Goal: Book appointment/travel/reservation

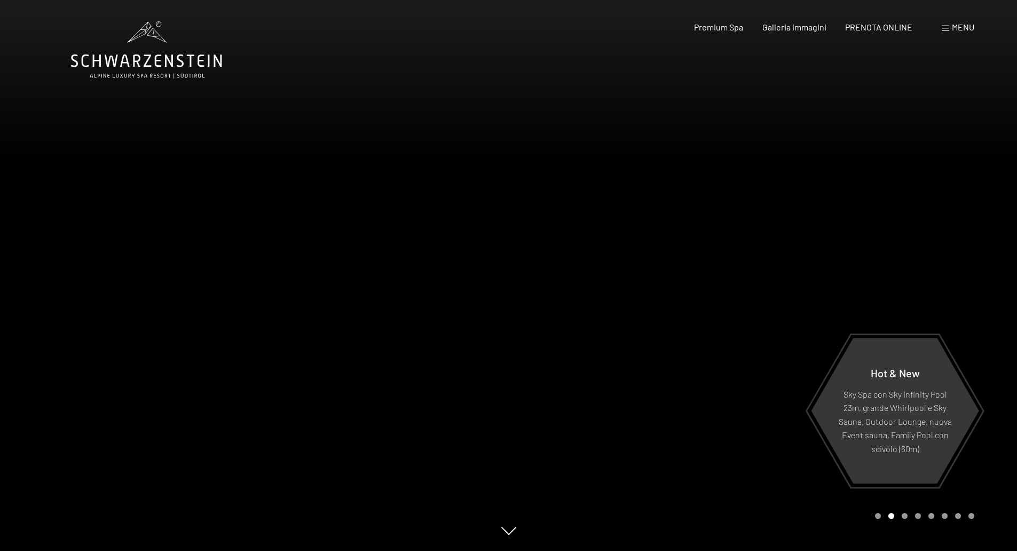
click at [955, 29] on span "Menu" at bounding box center [963, 27] width 22 height 10
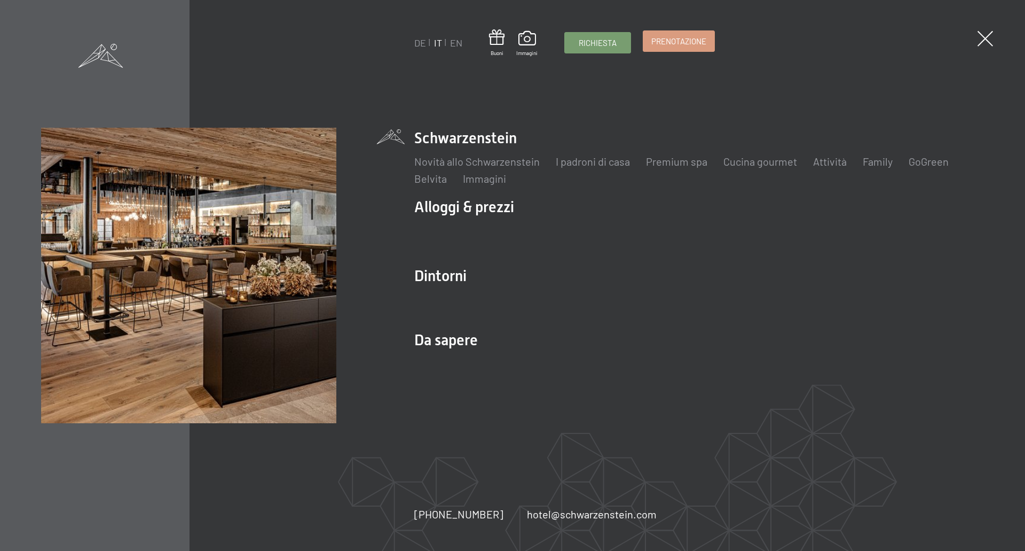
click at [681, 42] on span "Prenotazione" at bounding box center [678, 41] width 55 height 11
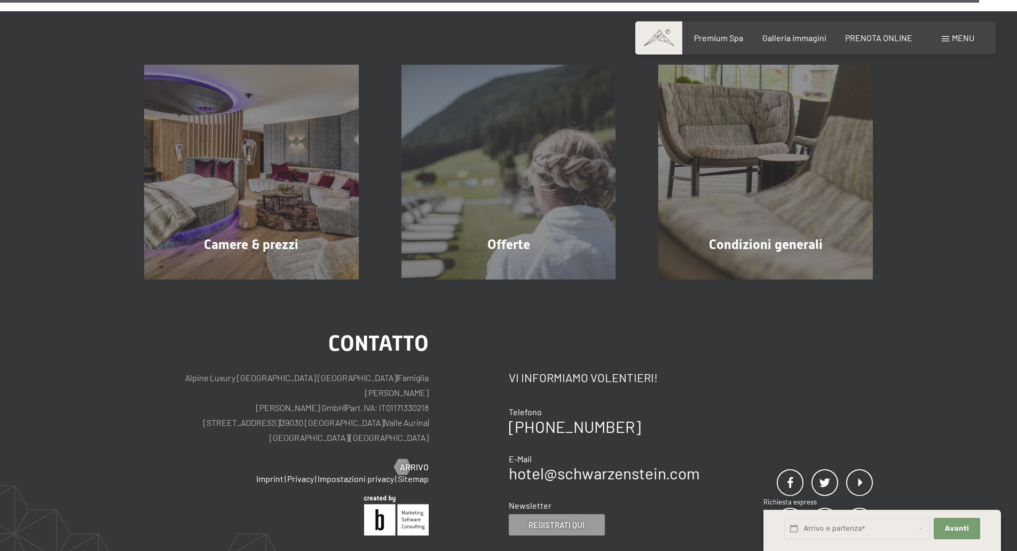
scroll to position [3498, 0]
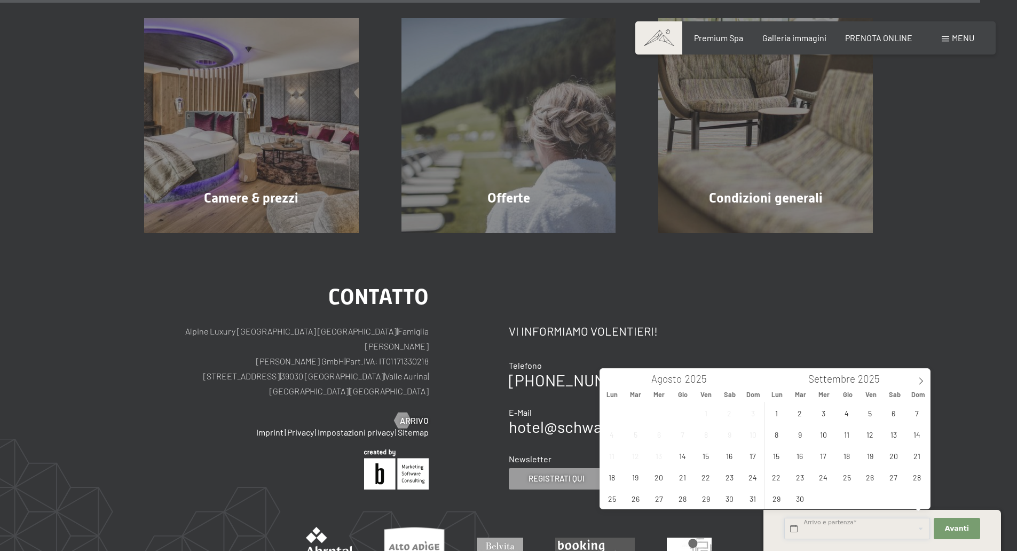
click at [883, 532] on input "text" at bounding box center [857, 528] width 146 height 22
click at [890, 411] on span "6" at bounding box center [893, 412] width 21 height 21
click at [800, 435] on span "9" at bounding box center [800, 433] width 21 height 21
type input "Sab. [DATE] - Mar. [DATE]"
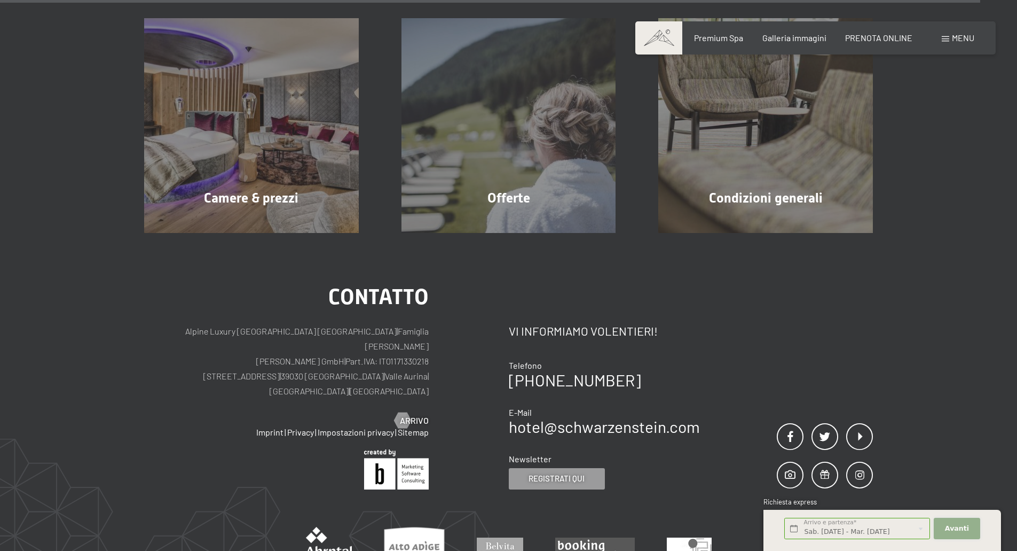
click at [953, 529] on span "Avanti" at bounding box center [957, 528] width 24 height 10
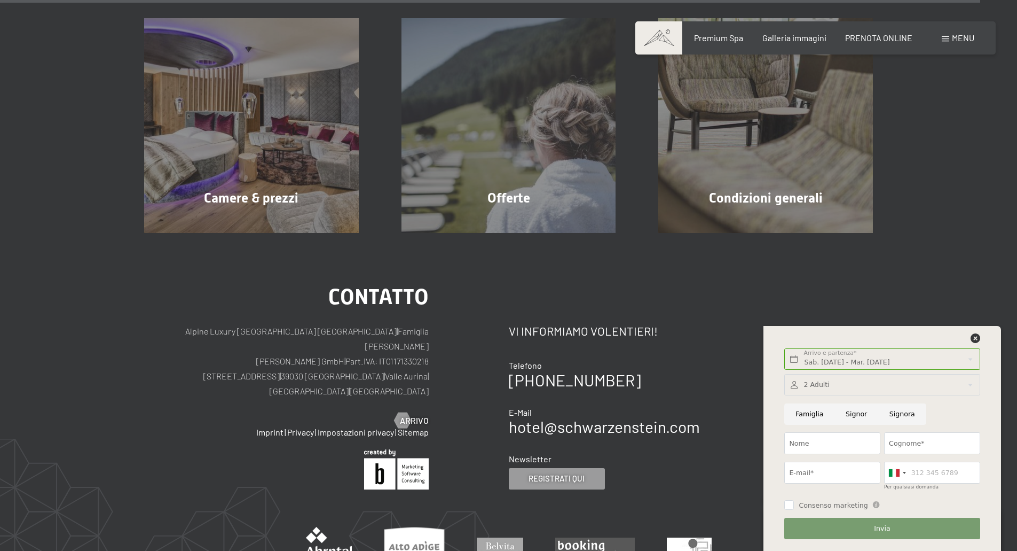
click at [815, 409] on input "Famiglia" at bounding box center [809, 414] width 50 height 22
radio input "true"
click at [836, 386] on div at bounding box center [881, 385] width 195 height 22
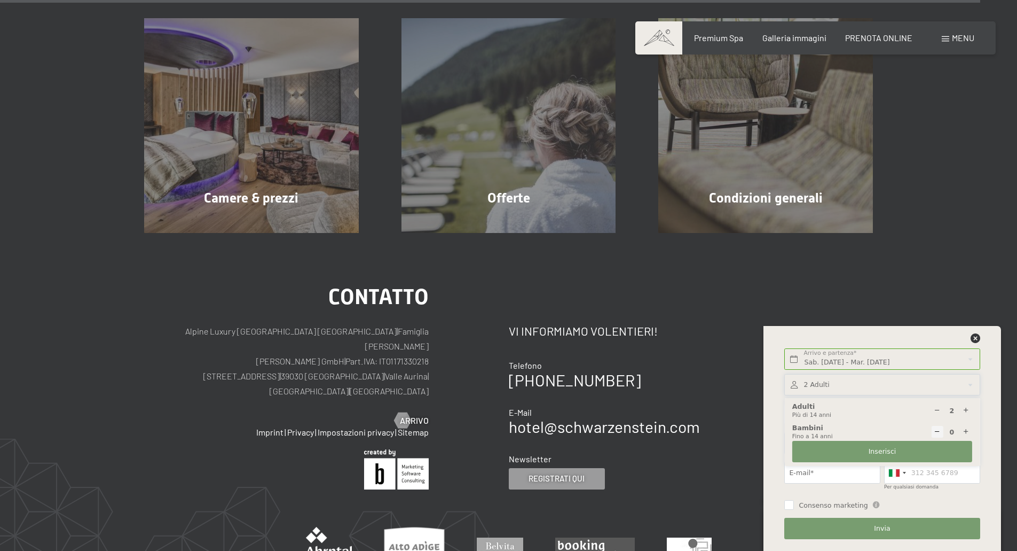
click at [972, 432] on div at bounding box center [967, 432] width 12 height 12
type input "1"
select select
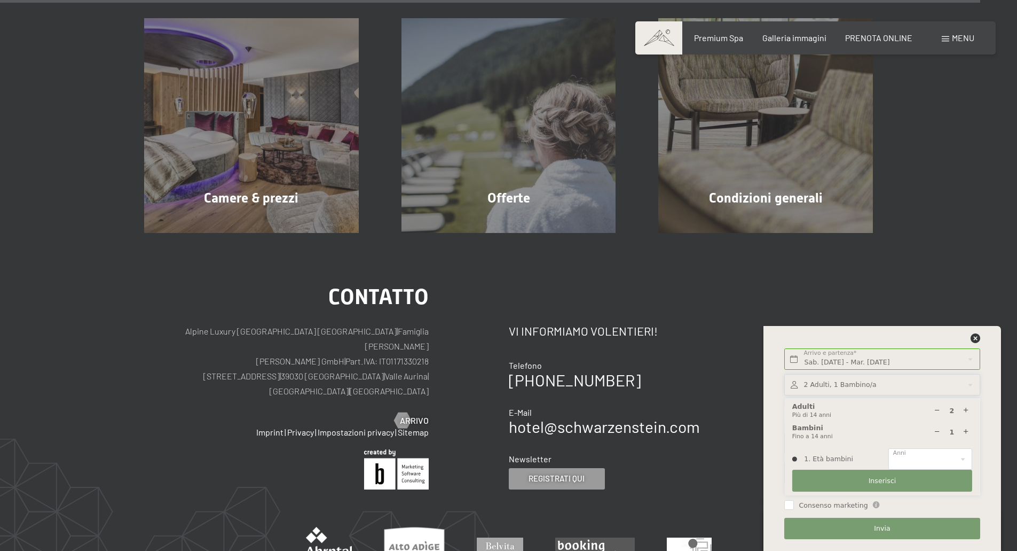
click at [972, 432] on div at bounding box center [967, 432] width 12 height 12
type input "2"
select select
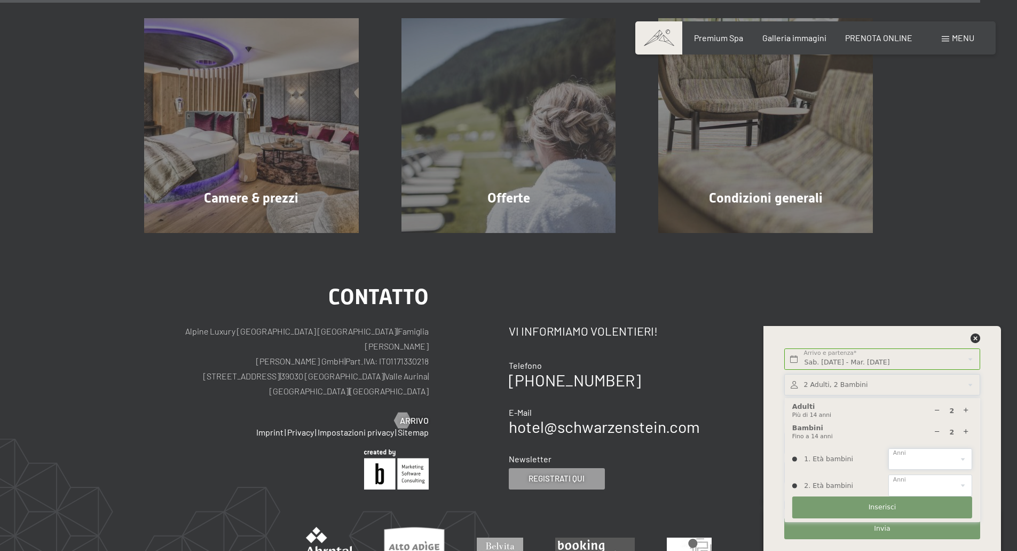
click at [947, 452] on select "0 1 2 3 4 5 6 7 8 9 10 11 12 13 14" at bounding box center [931, 459] width 84 height 22
select select "12"
click at [889, 448] on select "0 1 2 3 4 5 6 7 8 9 10 11 12 13 14" at bounding box center [931, 459] width 84 height 22
click at [922, 480] on select "0 1 2 3 4 5 6 7 8 9 10 11 12 13 14" at bounding box center [931, 485] width 84 height 22
select select "6"
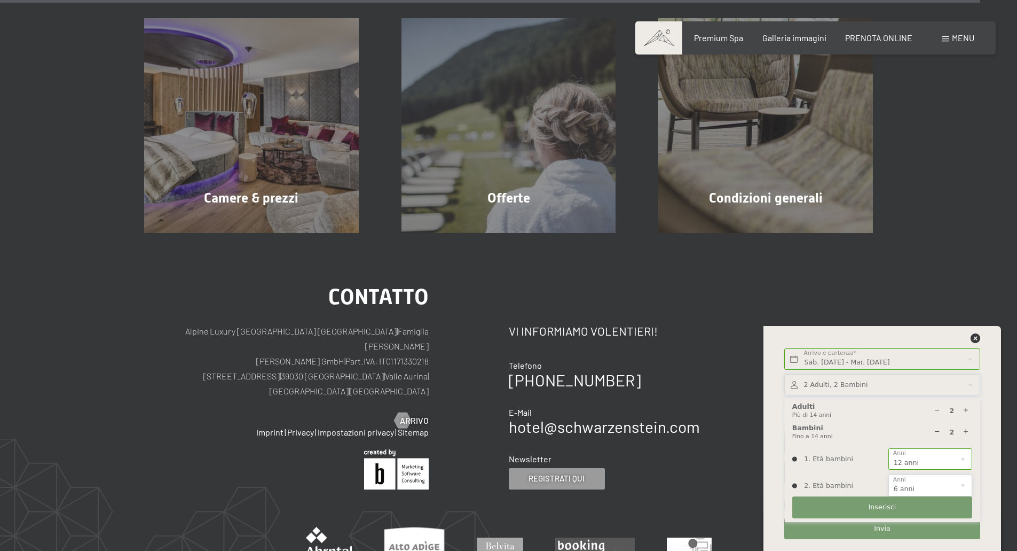
click at [889, 474] on select "0 1 2 3 4 5 6 7 8 9 10 11 12 13 14" at bounding box center [931, 485] width 84 height 22
click at [894, 510] on button "Inserisci" at bounding box center [882, 507] width 180 height 22
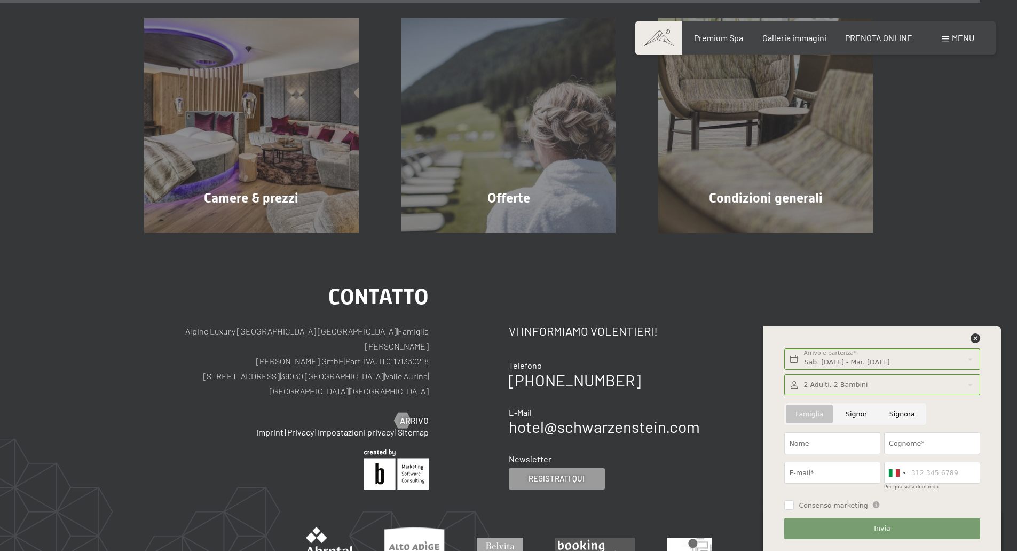
click at [845, 506] on span "Consenso marketing" at bounding box center [833, 505] width 69 height 10
click at [794, 506] on input "Consenso marketing" at bounding box center [789, 505] width 10 height 10
click at [820, 506] on span "Consenso marketing" at bounding box center [833, 505] width 69 height 10
click at [794, 506] on input "Consenso marketing" at bounding box center [789, 505] width 10 height 10
checkbox input "false"
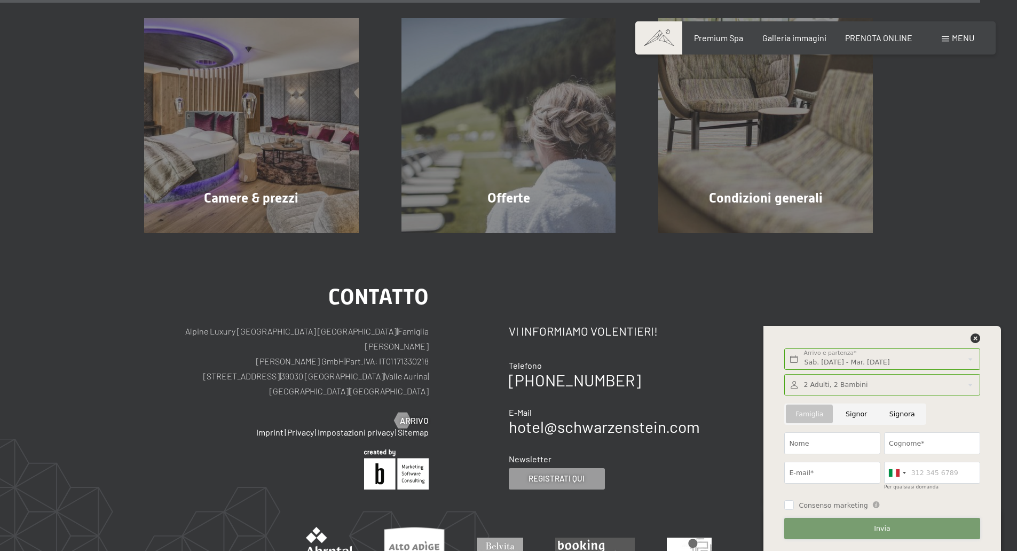
click at [835, 521] on button "Invia" at bounding box center [881, 528] width 195 height 22
click at [820, 310] on div "Contatto Vi informiamo volentieri! Telefono [PHONE_NUMBER] E-Mail hotel@ no-spa…" at bounding box center [691, 387] width 365 height 203
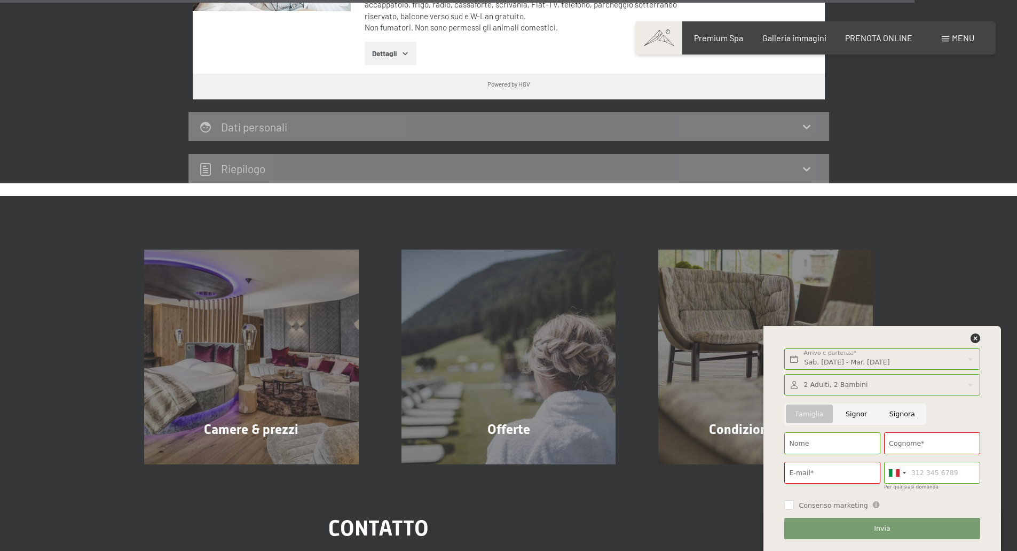
scroll to position [3264, 0]
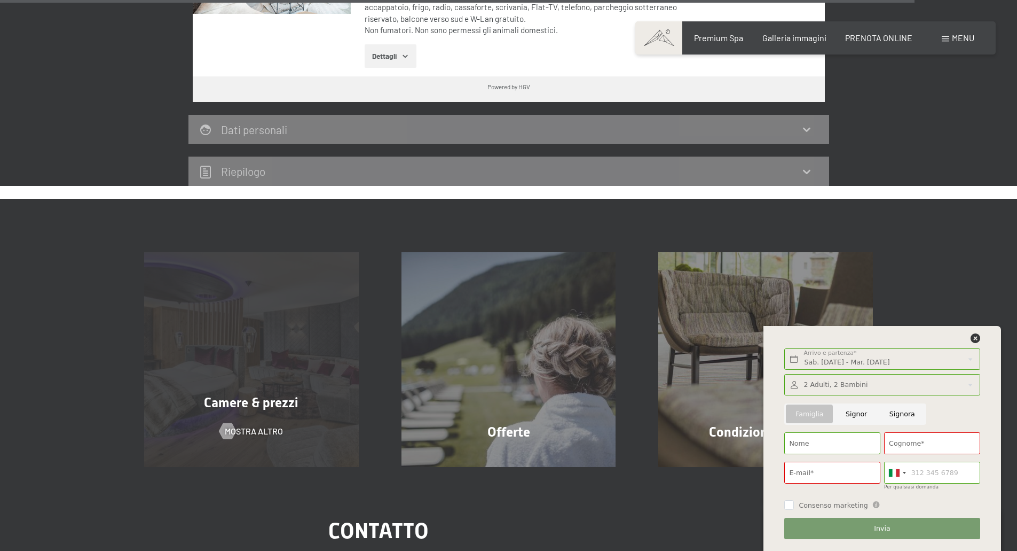
click at [281, 294] on div "Camere & prezzi mostra altro" at bounding box center [251, 359] width 257 height 215
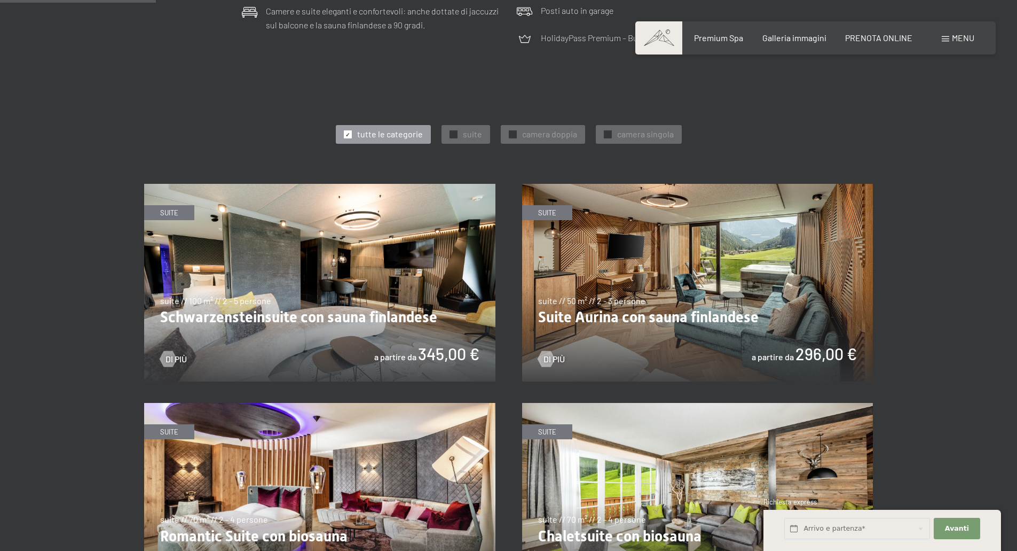
scroll to position [518, 0]
